Goal: Task Accomplishment & Management: Manage account settings

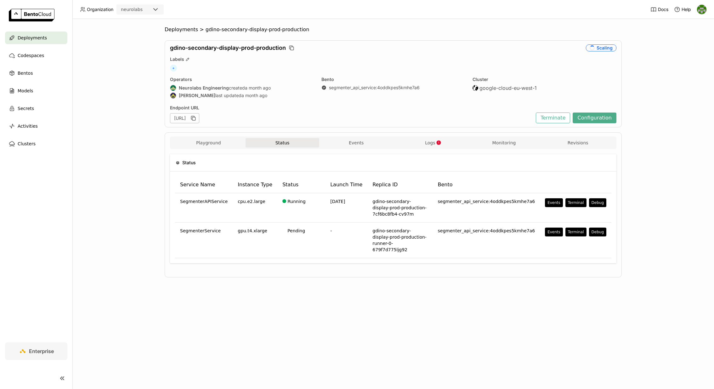
click at [258, 285] on div "Deployments > gdino-secondary-display-prod-production gdino-secondary-display-p…" at bounding box center [393, 204] width 642 height 370
click at [181, 29] on span "Deployments" at bounding box center [181, 29] width 33 height 6
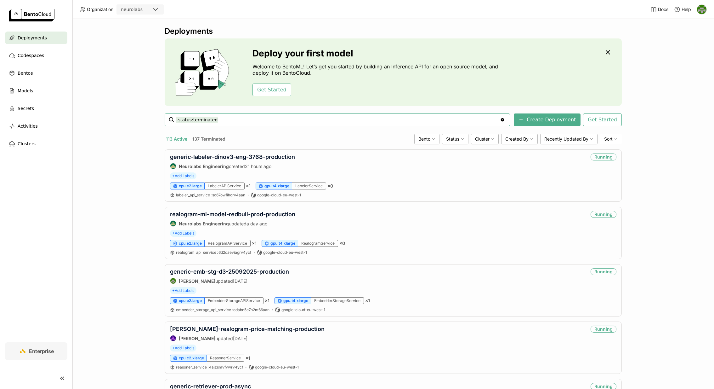
click at [229, 117] on input "-status:terminated" at bounding box center [338, 120] width 324 height 10
paste input "cona-dinov3-labeler-b256-production"
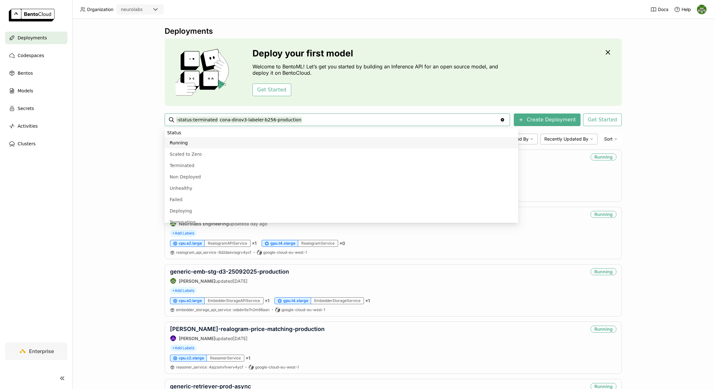
type input "-status:terminated cona-dinov3-labeler-b256-production"
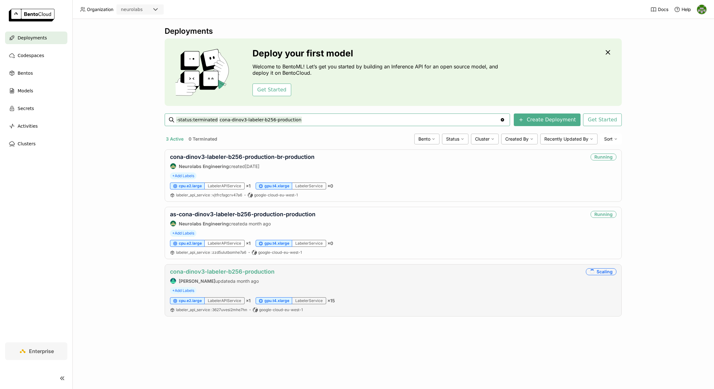
click at [259, 270] on link "cona-dinov3-labeler-b256-production" at bounding box center [222, 271] width 105 height 7
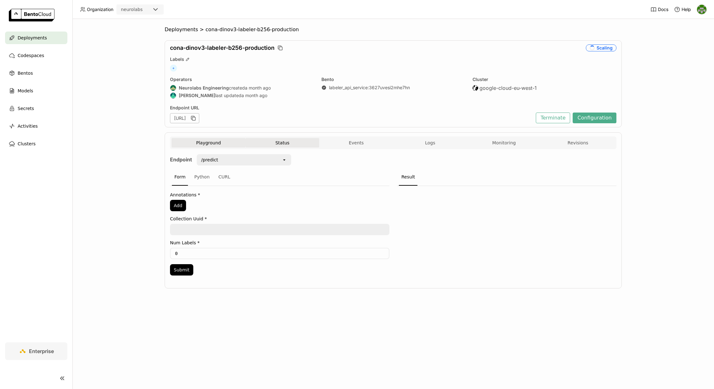
click at [286, 143] on button "Status" at bounding box center [283, 142] width 74 height 9
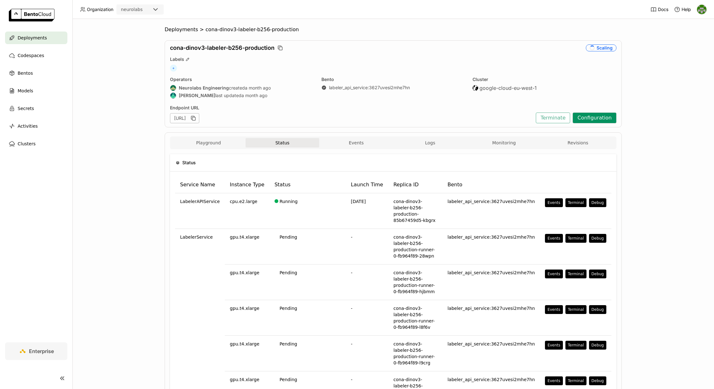
click at [609, 116] on button "Configuration" at bounding box center [595, 117] width 44 height 11
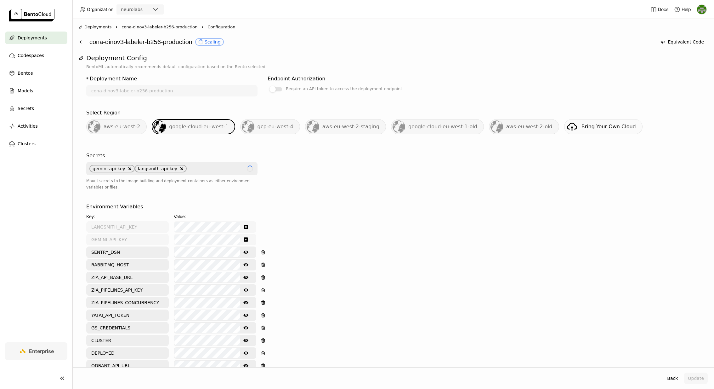
scroll to position [682, 0]
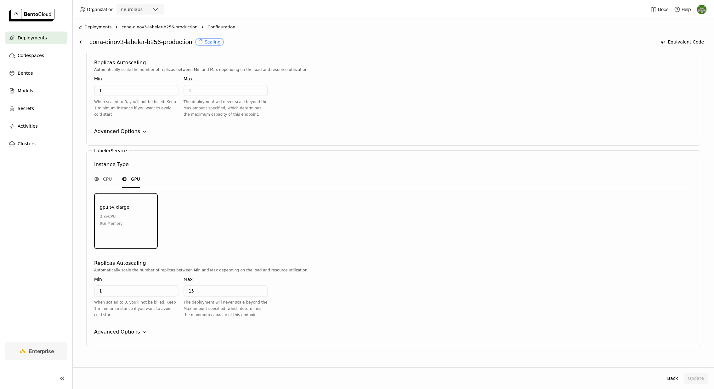
click at [130, 26] on span "cona-dinov3-labeler-b256-production" at bounding box center [160, 27] width 76 height 6
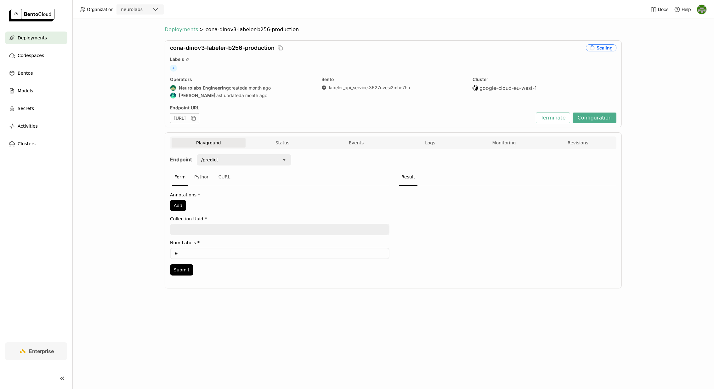
click at [182, 28] on span "Deployments" at bounding box center [181, 29] width 33 height 6
